Goal: Information Seeking & Learning: Learn about a topic

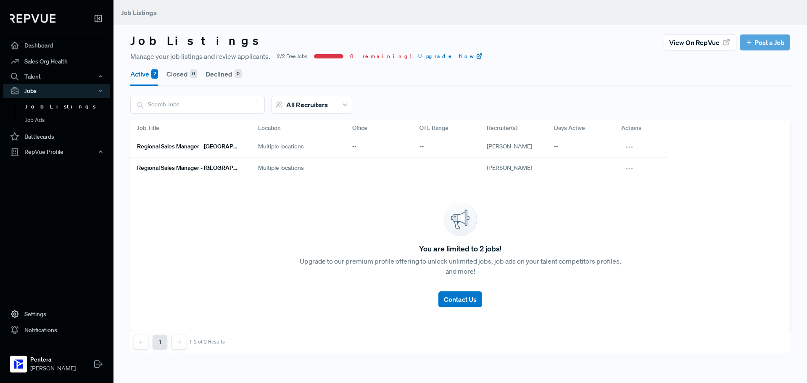
click at [507, 145] on span "[PERSON_NAME]" at bounding box center [509, 147] width 45 height 8
click at [185, 143] on link "Regional Sales Manager - [GEOGRAPHIC_DATA] area" at bounding box center [187, 147] width 101 height 14
click at [210, 167] on h6 "Regional Sales Manager - [GEOGRAPHIC_DATA]" at bounding box center [187, 167] width 101 height 7
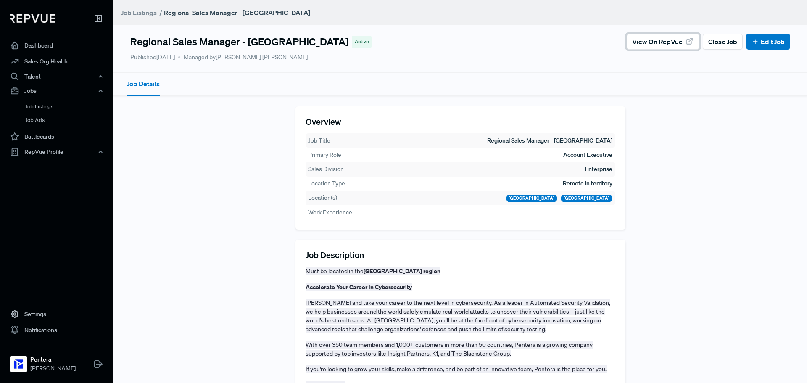
click at [685, 40] on icon at bounding box center [689, 41] width 9 height 9
